Goal: Task Accomplishment & Management: Manage account settings

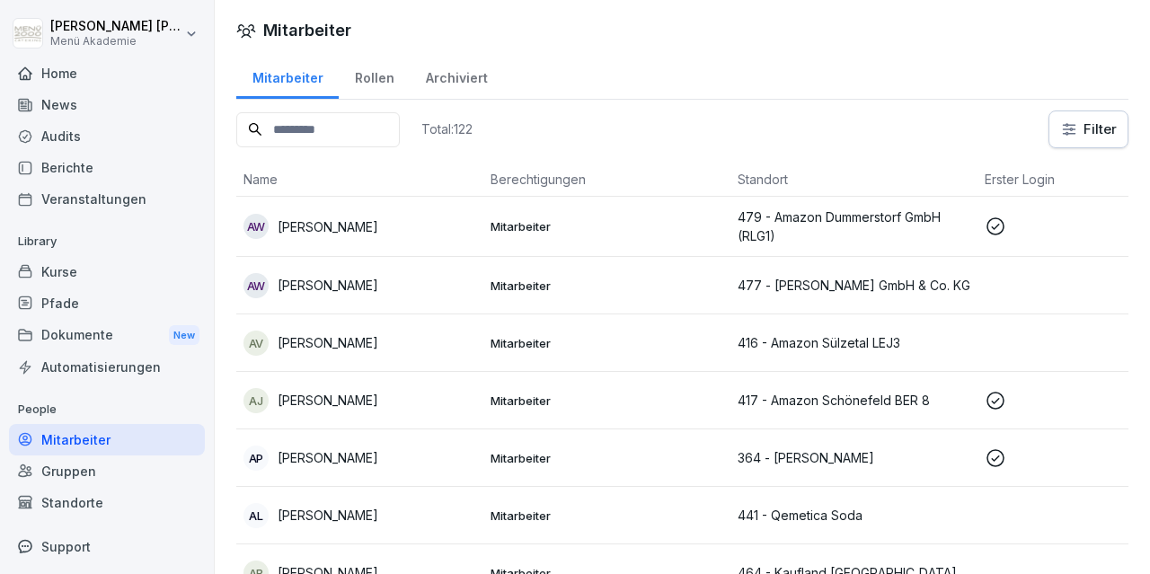
click at [99, 508] on div "Standorte" at bounding box center [107, 502] width 196 height 31
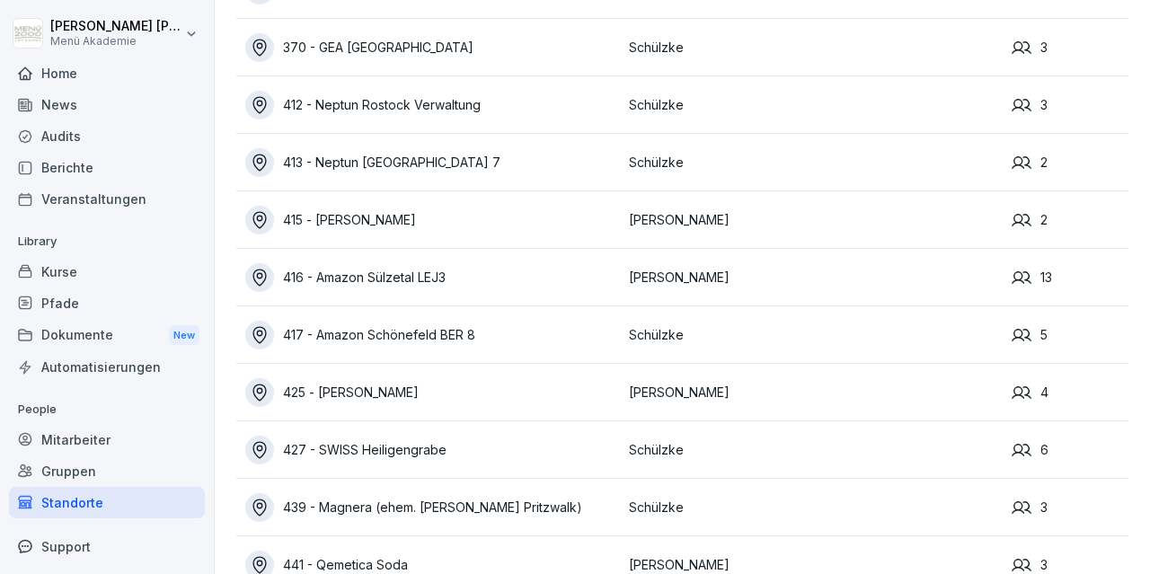
scroll to position [521, 0]
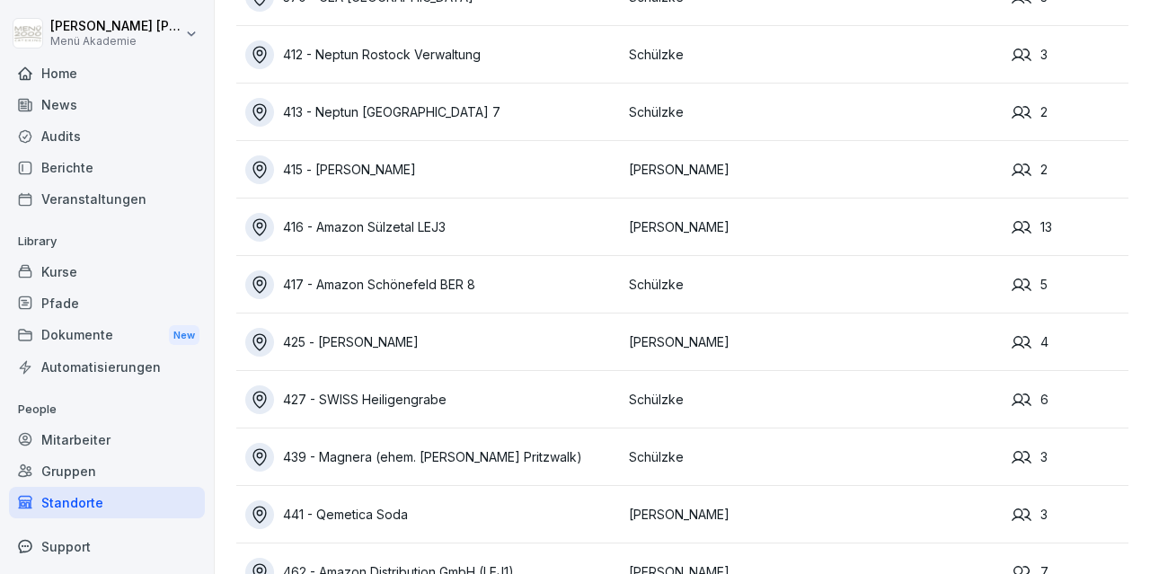
click at [398, 223] on div "416 - Amazon Sülzetal LEJ3" at bounding box center [432, 227] width 375 height 29
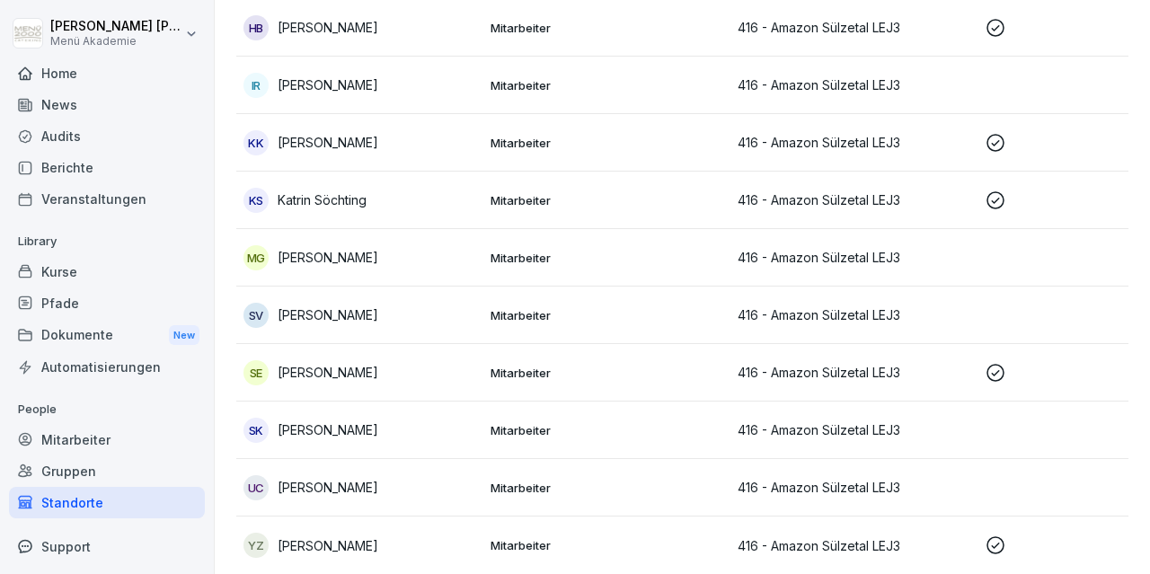
scroll to position [47, 0]
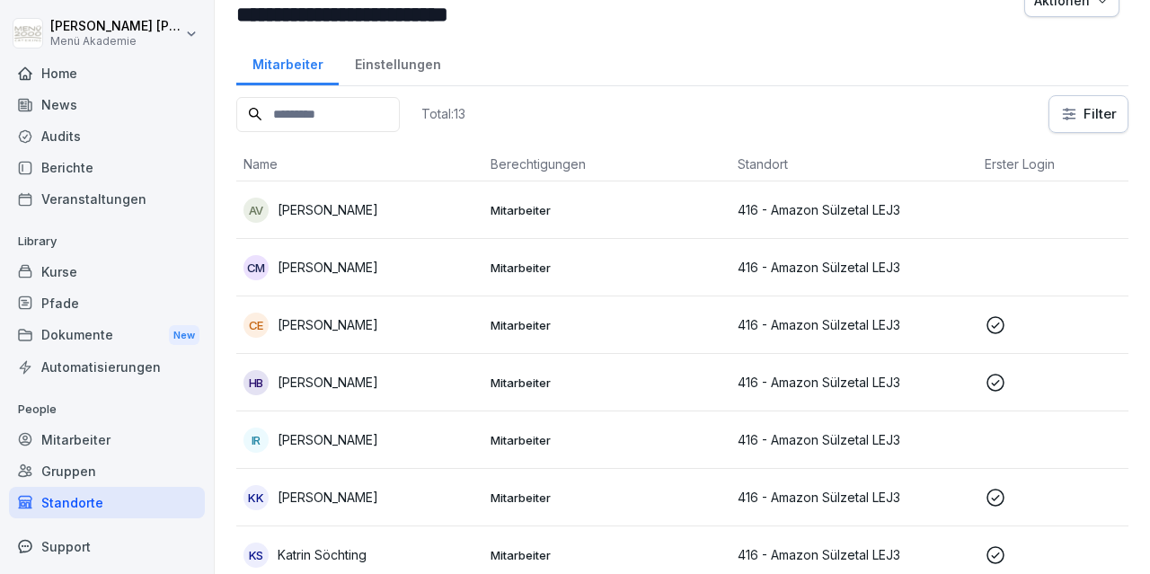
click at [366, 326] on p "[PERSON_NAME]" at bounding box center [328, 324] width 101 height 19
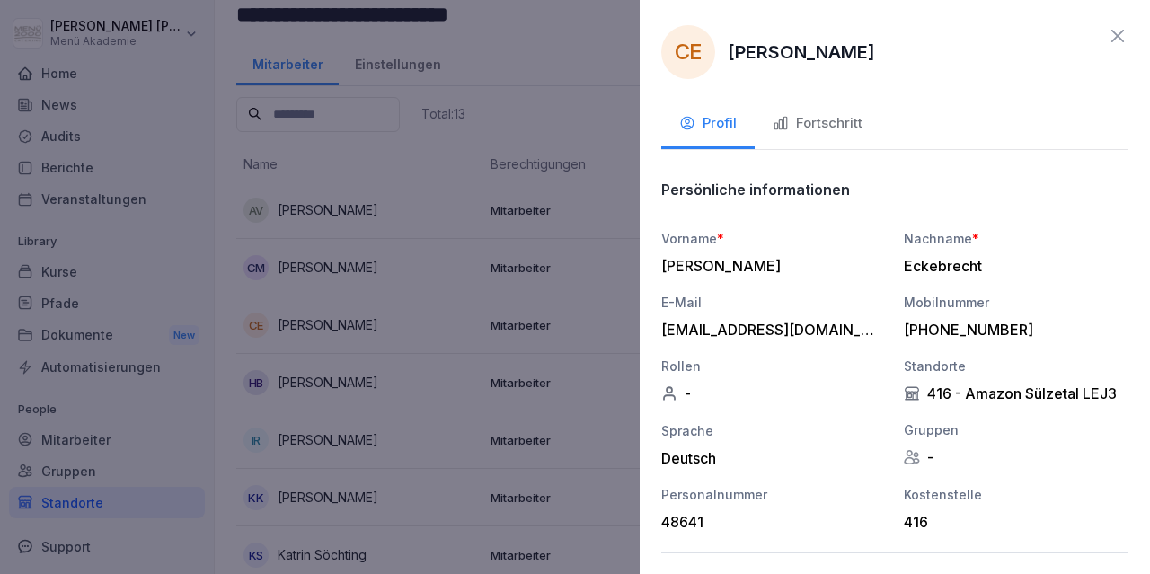
click at [813, 118] on div "Fortschritt" at bounding box center [818, 123] width 90 height 21
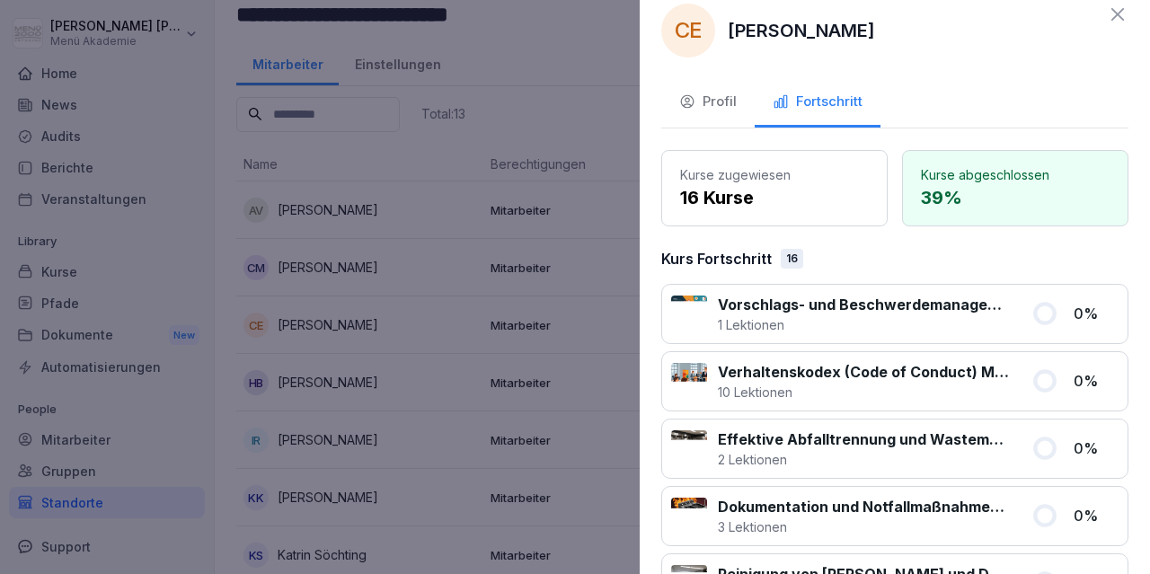
scroll to position [0, 0]
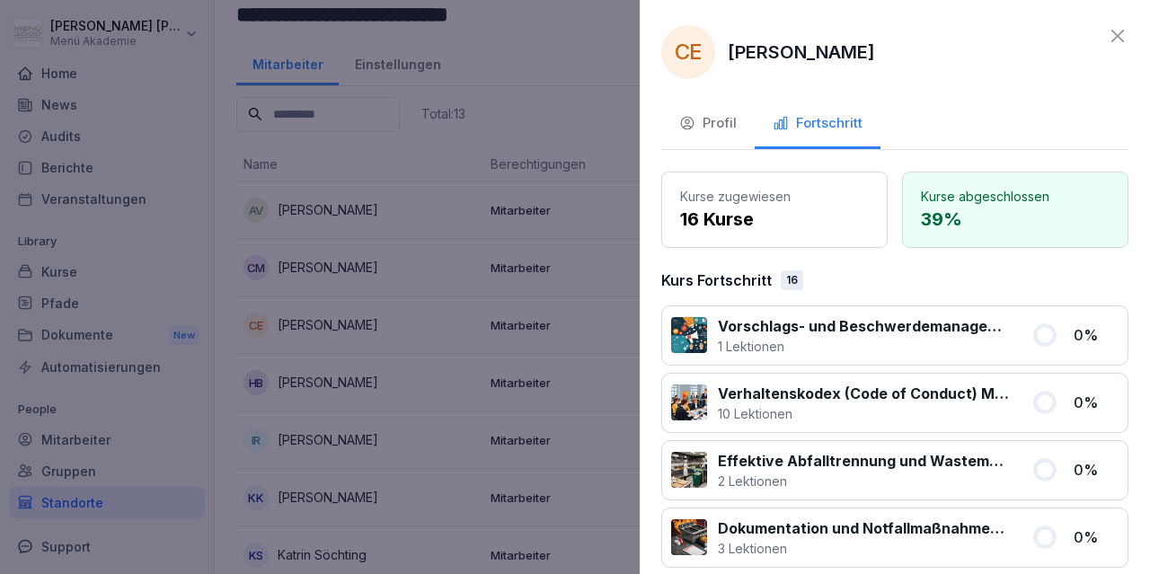
click at [1116, 35] on icon at bounding box center [1118, 36] width 22 height 22
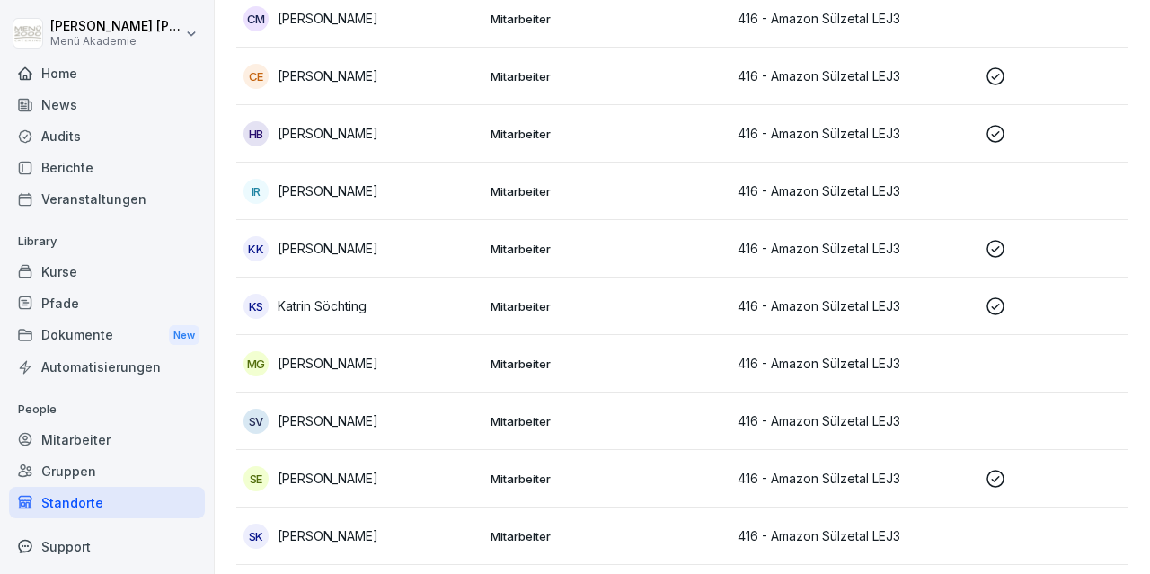
scroll to position [191, 0]
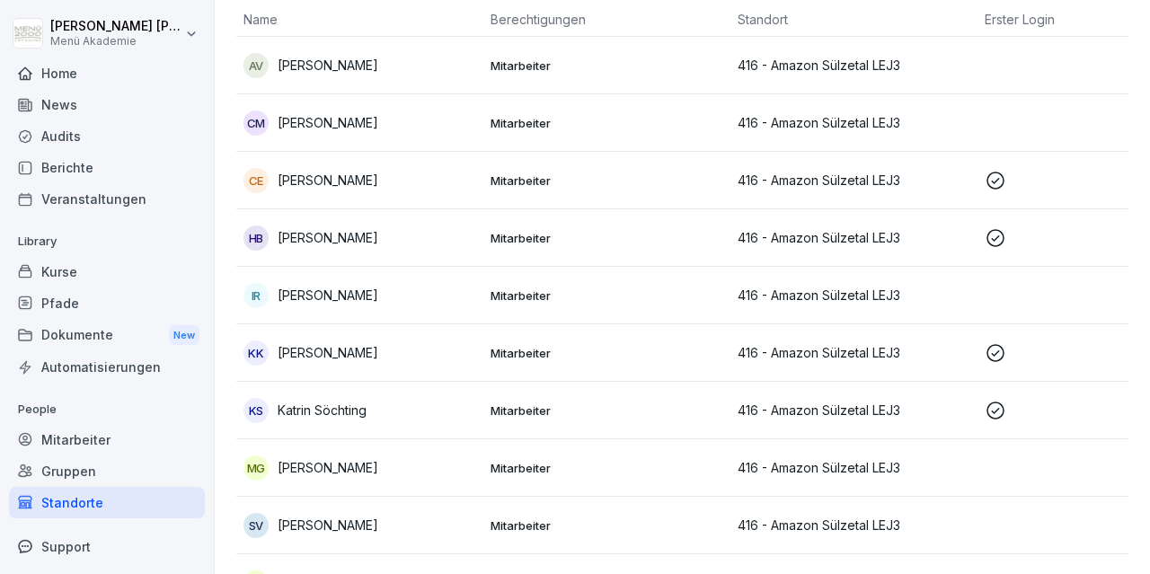
click at [346, 242] on p "[PERSON_NAME]" at bounding box center [328, 237] width 101 height 19
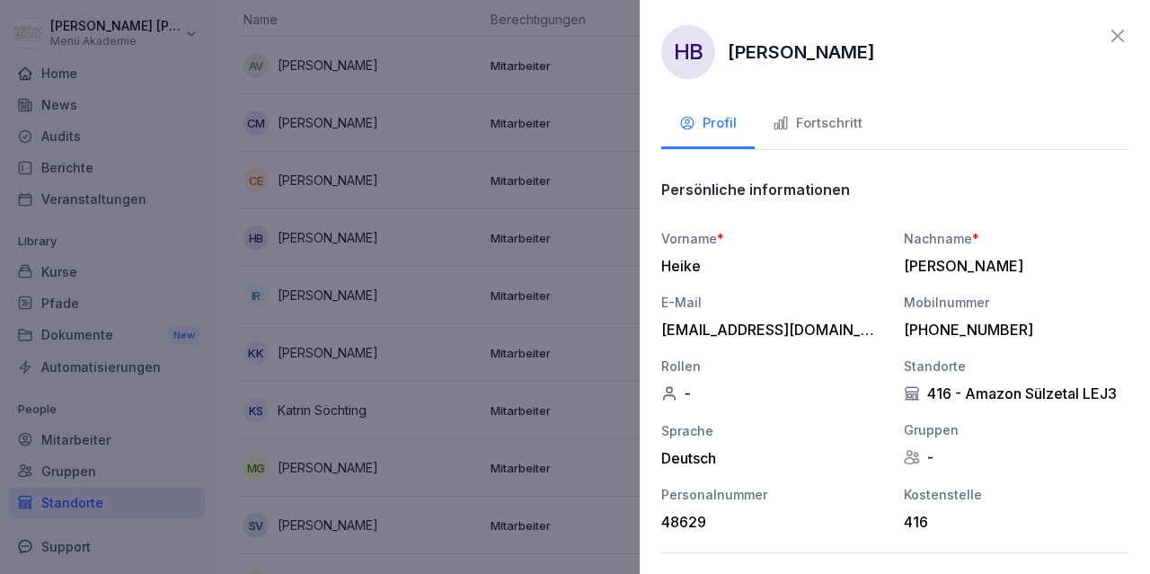
click at [799, 121] on div "Fortschritt" at bounding box center [818, 123] width 90 height 21
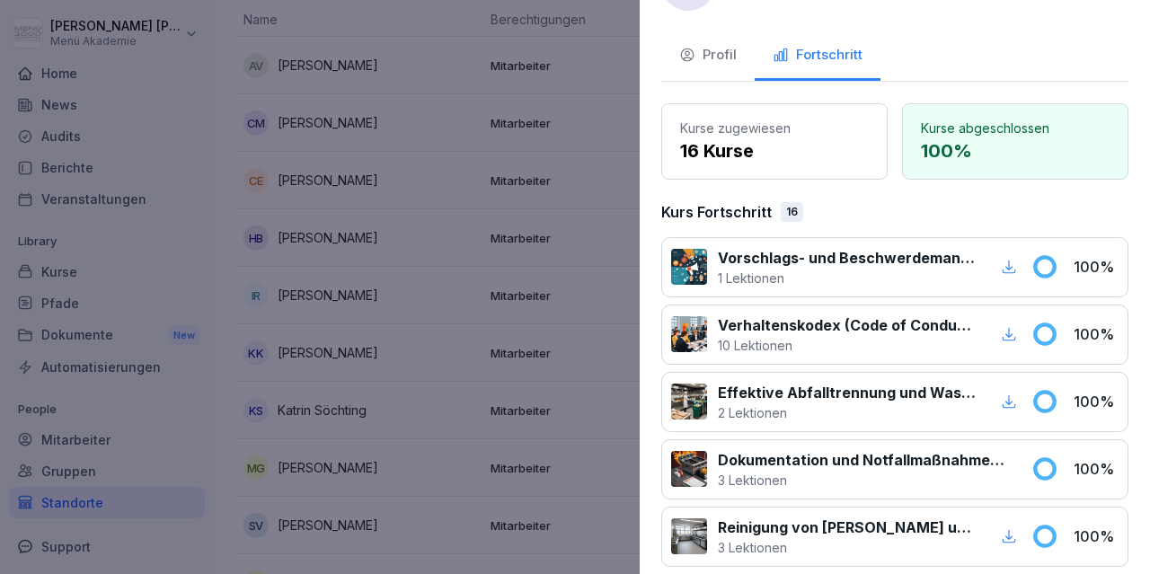
scroll to position [0, 0]
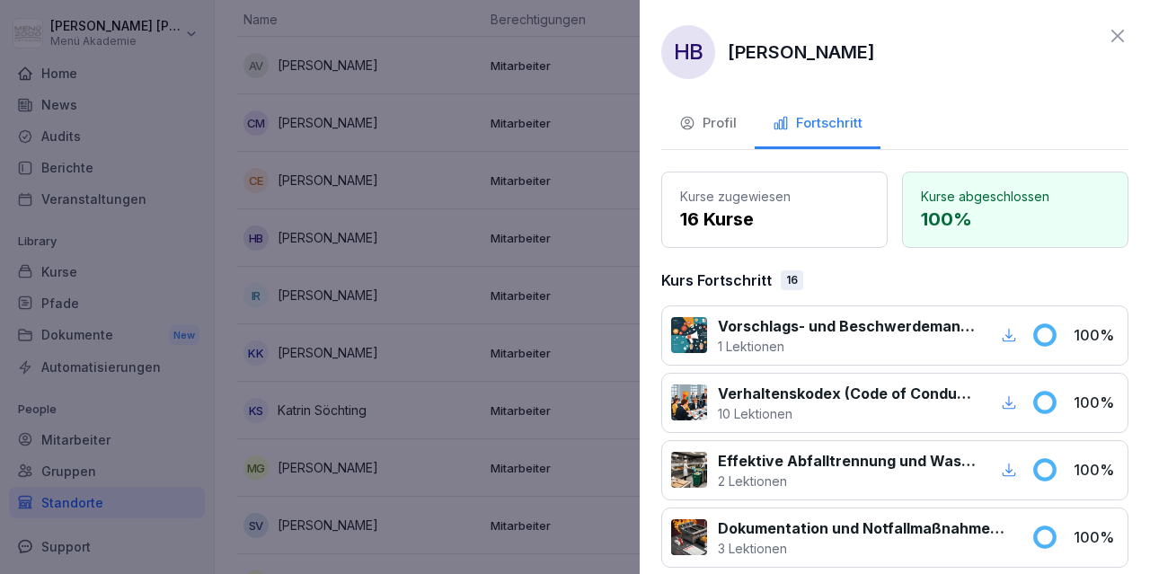
click at [1116, 40] on icon at bounding box center [1118, 36] width 22 height 22
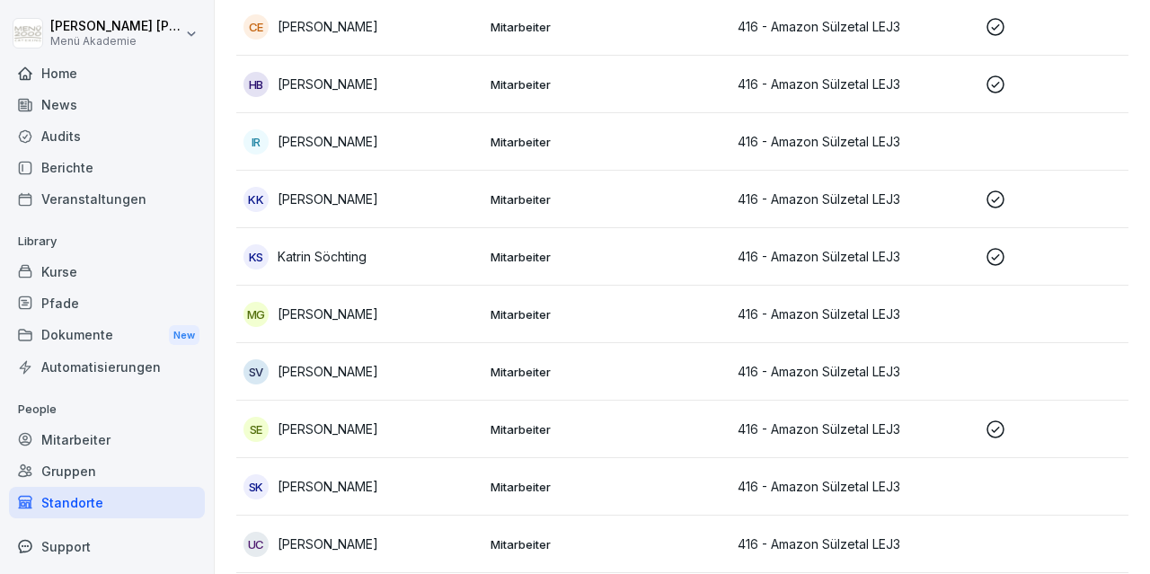
scroll to position [400, 0]
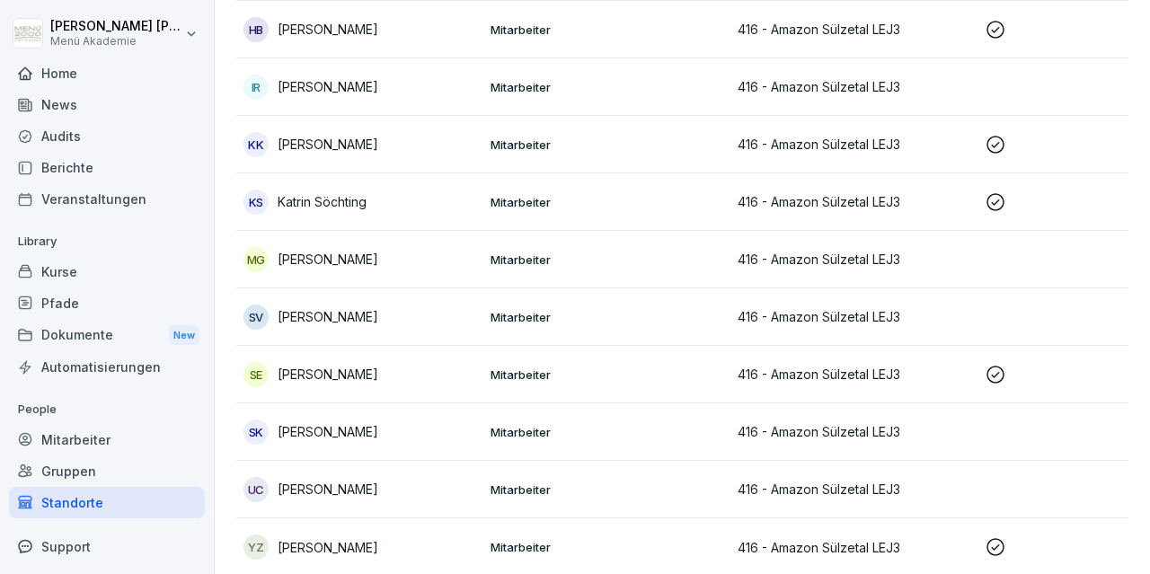
click at [80, 500] on div "Standorte" at bounding box center [107, 502] width 196 height 31
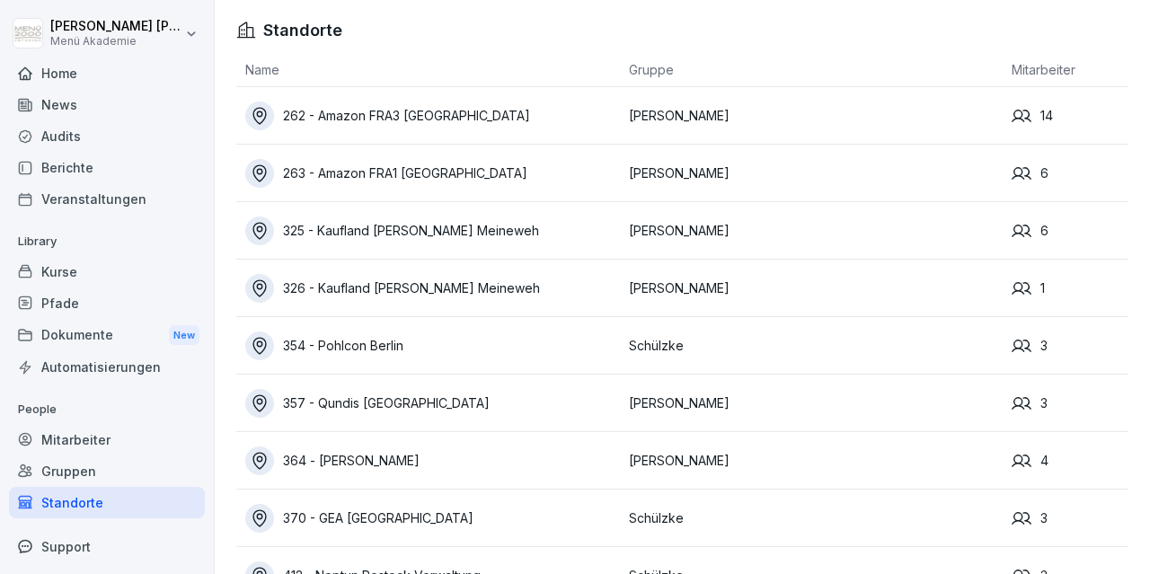
click at [75, 78] on div "Home" at bounding box center [107, 72] width 196 height 31
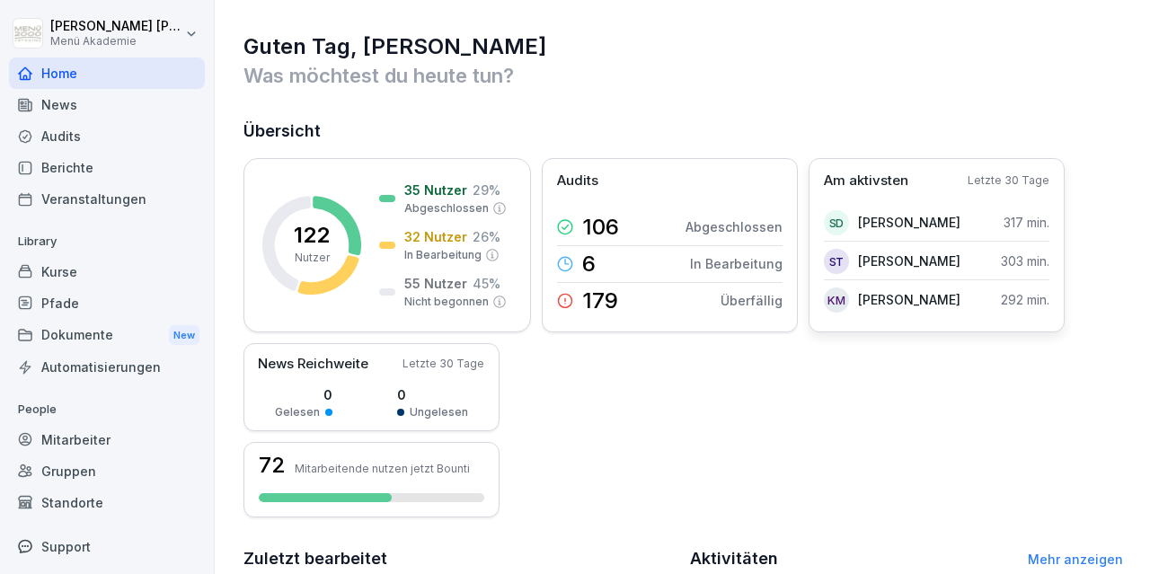
scroll to position [104, 0]
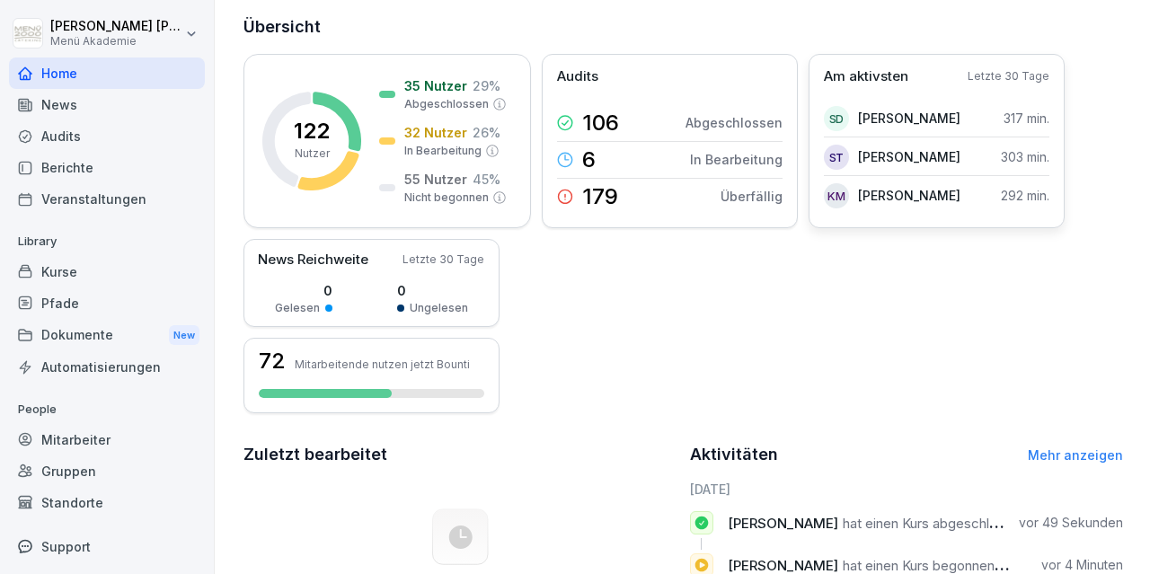
click at [1020, 76] on p "Letzte 30 Tage" at bounding box center [1008, 76] width 82 height 16
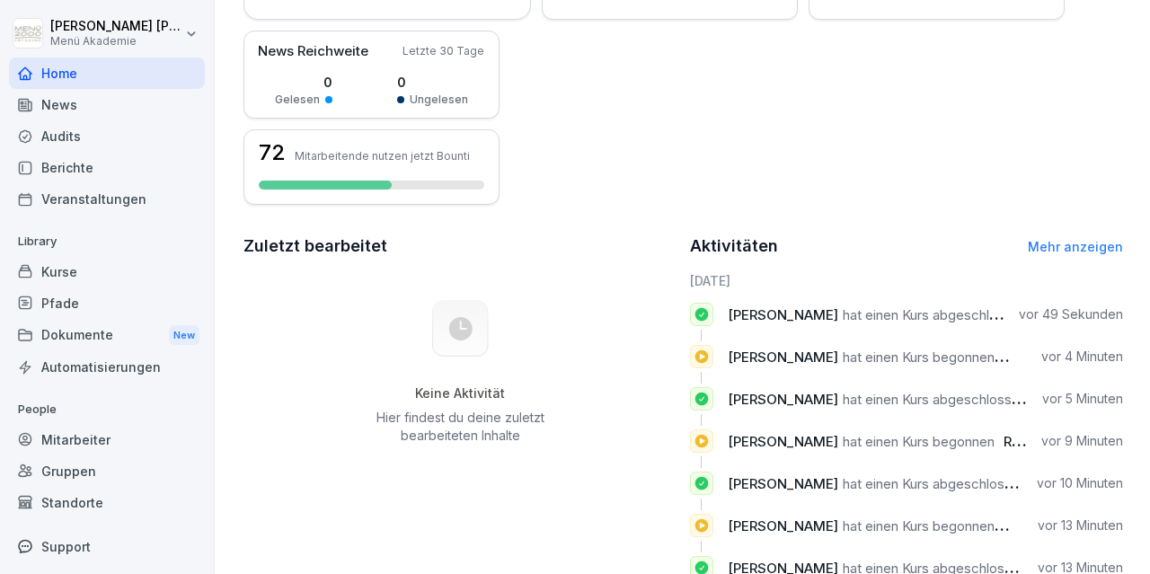
click at [1055, 243] on link "Mehr anzeigen" at bounding box center [1075, 246] width 95 height 15
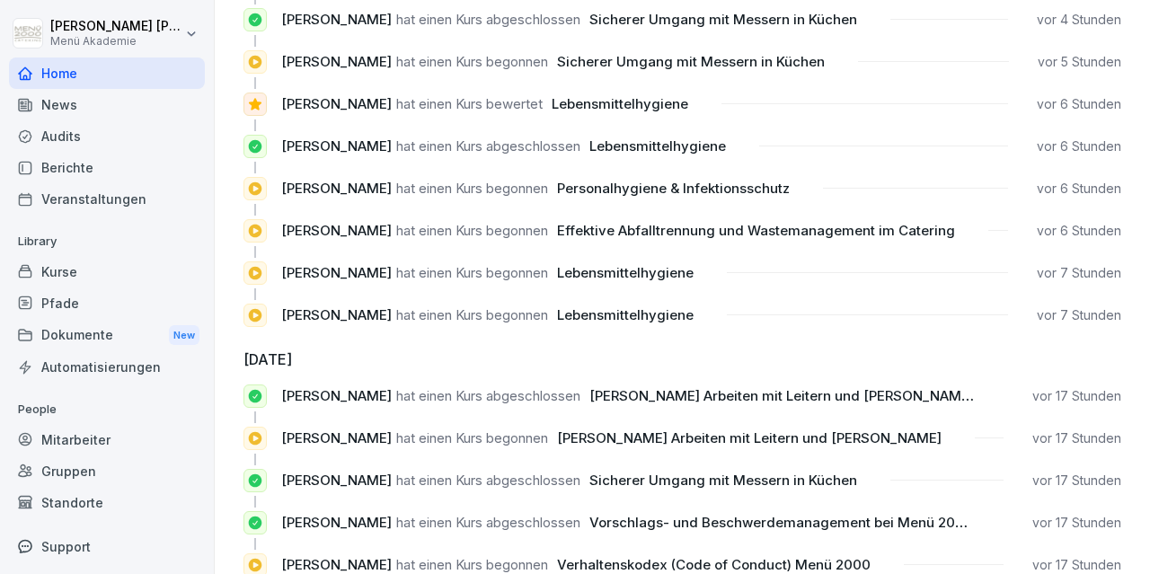
scroll to position [1733, 0]
